Goal: Task Accomplishment & Management: Manage account settings

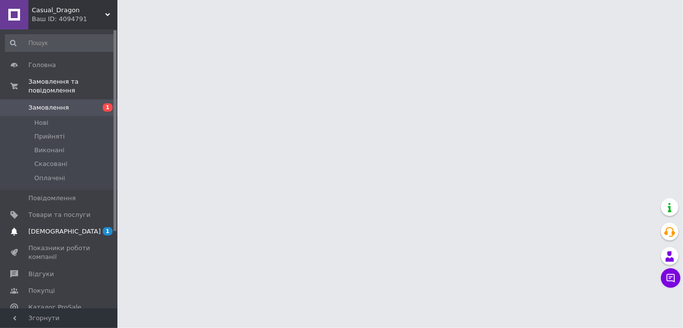
click at [43, 227] on span "[DEMOGRAPHIC_DATA]" at bounding box center [64, 231] width 72 height 9
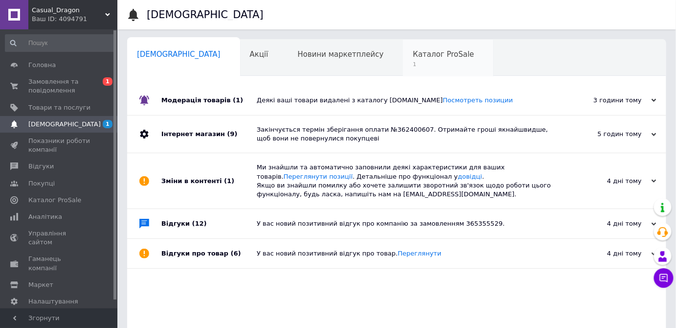
click at [403, 68] on div "Каталог ProSale 1" at bounding box center [448, 58] width 90 height 37
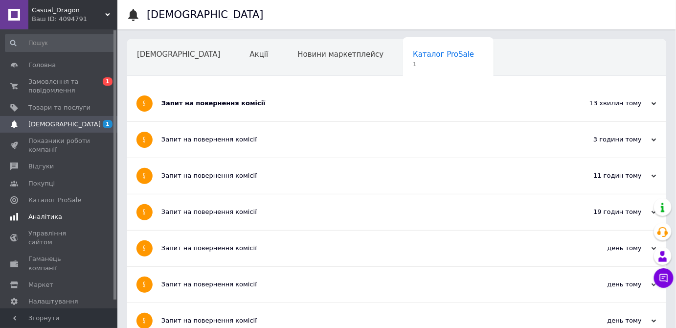
click at [68, 217] on span "Аналітика" at bounding box center [59, 216] width 62 height 9
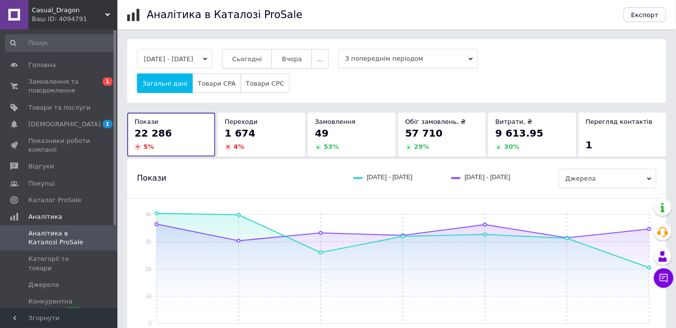
click at [272, 66] on button "Сьогодні" at bounding box center [247, 59] width 50 height 20
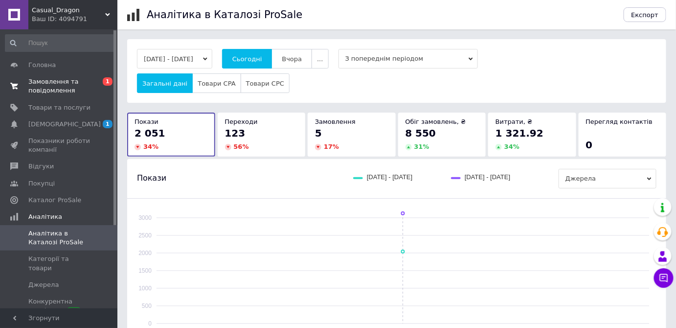
click at [64, 86] on span "Замовлення та повідомлення" at bounding box center [59, 86] width 62 height 18
